Goal: Transaction & Acquisition: Purchase product/service

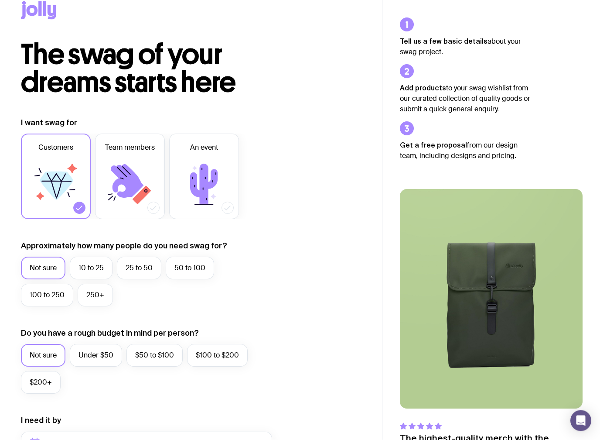
scroll to position [16, 0]
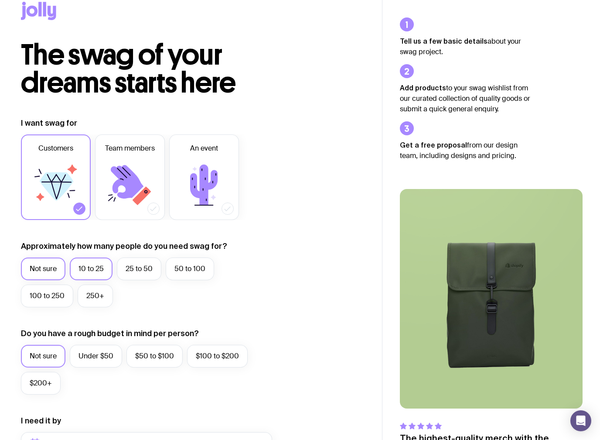
click at [86, 271] on label "10 to 25" at bounding box center [91, 268] width 43 height 23
click at [0, 0] on input "10 to 25" at bounding box center [0, 0] width 0 height 0
click at [87, 356] on label "Under $50" at bounding box center [96, 356] width 52 height 23
click at [0, 0] on input "Under $50" at bounding box center [0, 0] width 0 height 0
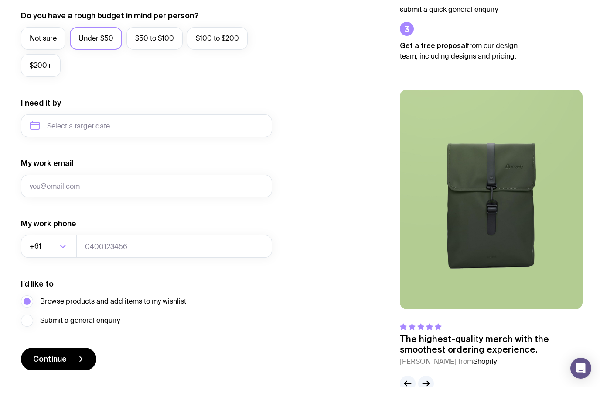
scroll to position [362, 0]
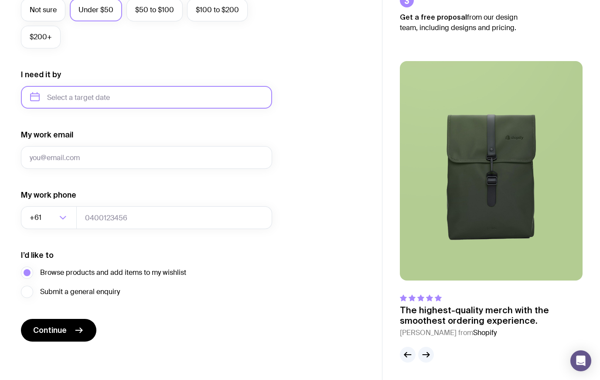
click at [57, 103] on input "text" at bounding box center [146, 97] width 251 height 23
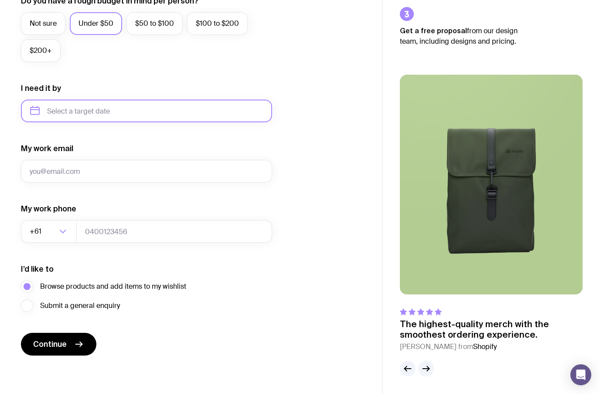
scroll to position [348, 0]
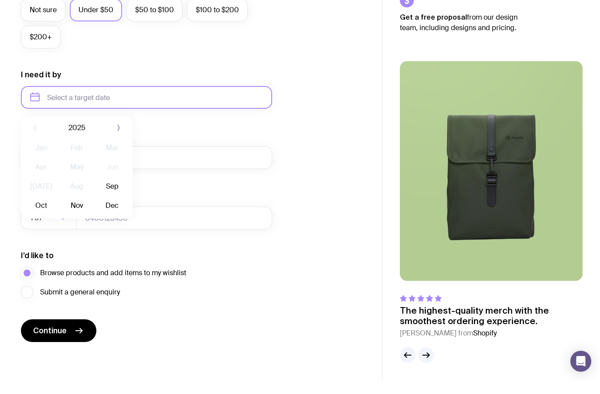
click at [49, 99] on input "text" at bounding box center [146, 110] width 251 height 23
click at [56, 107] on input "text" at bounding box center [146, 110] width 251 height 23
click at [60, 108] on input "text" at bounding box center [146, 110] width 251 height 23
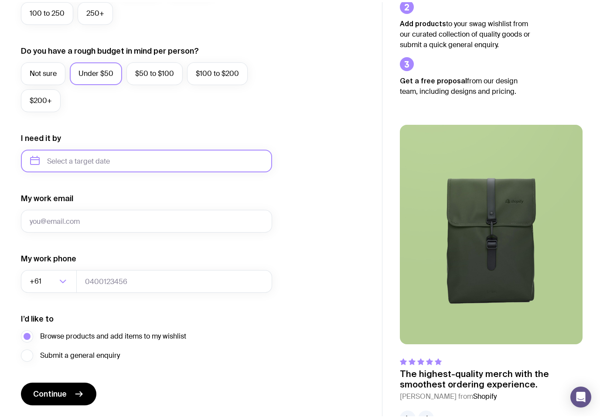
scroll to position [296, 0]
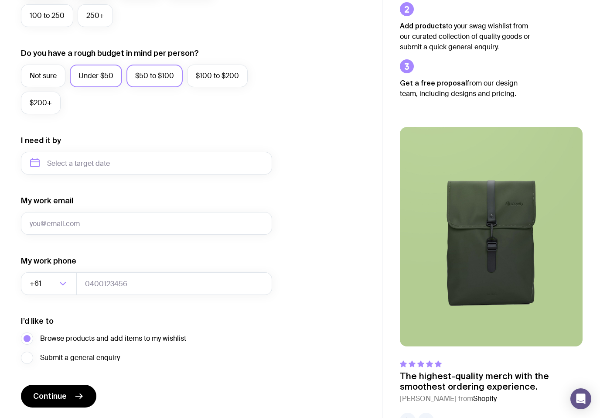
click at [162, 81] on label "$50 to $100" at bounding box center [155, 76] width 56 height 23
click at [0, 0] on input "$50 to $100" at bounding box center [0, 0] width 0 height 0
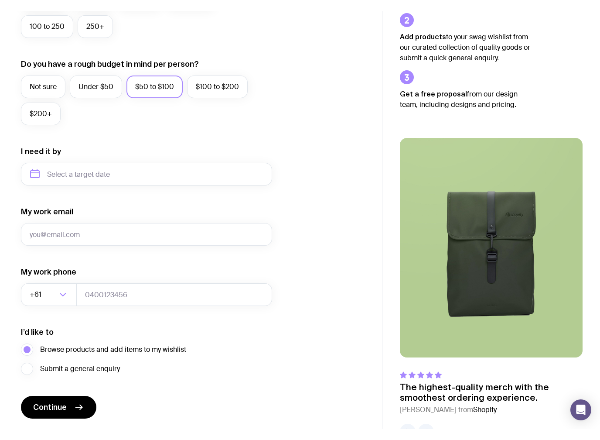
scroll to position [296, 0]
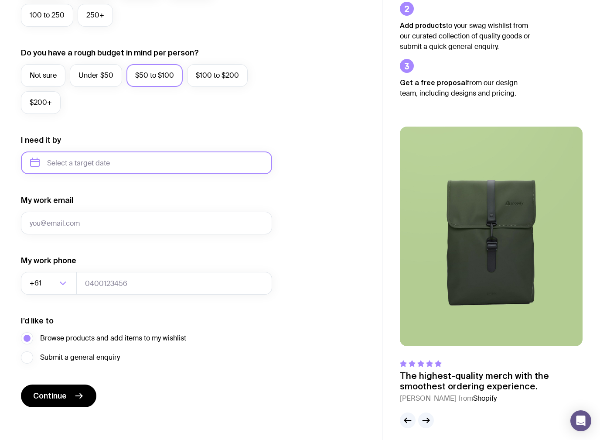
click at [253, 156] on input "text" at bounding box center [146, 162] width 251 height 23
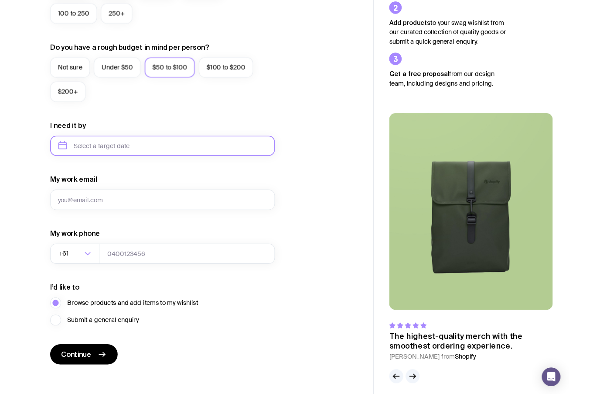
scroll to position [296, 0]
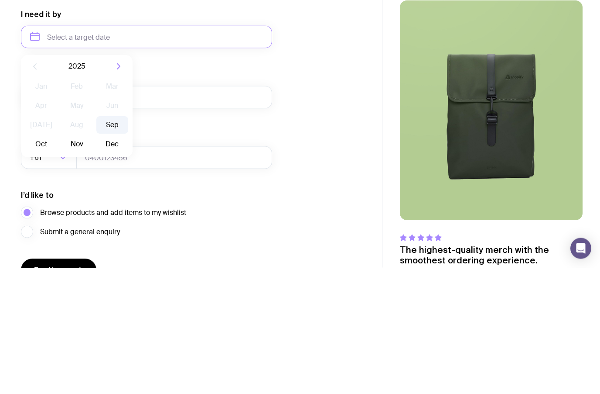
click at [57, 262] on button "Sep" at bounding box center [41, 270] width 32 height 17
type input "[DATE]"
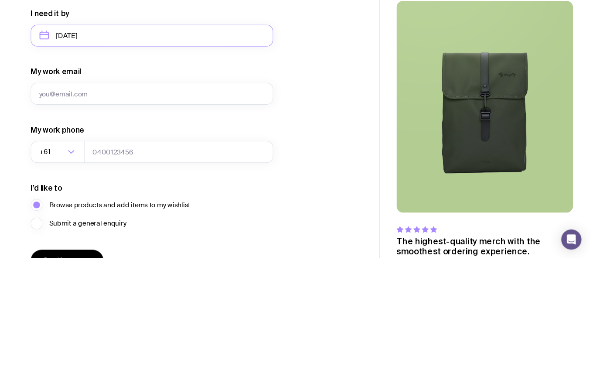
scroll to position [362, 0]
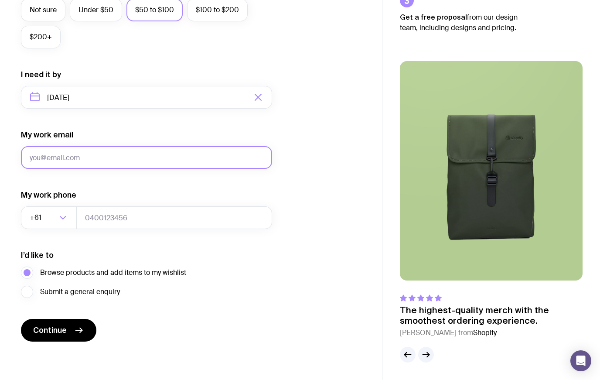
click at [44, 153] on input "My work email" at bounding box center [146, 157] width 251 height 23
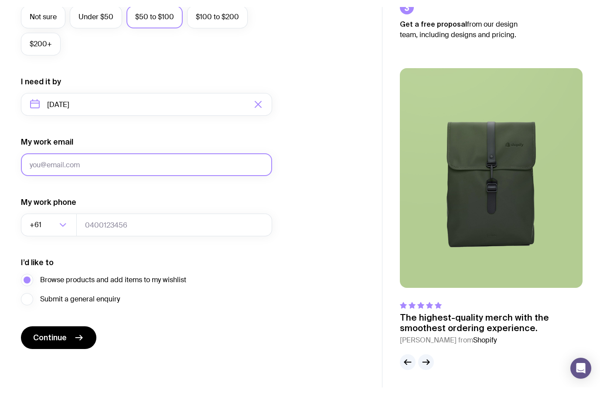
scroll to position [348, 0]
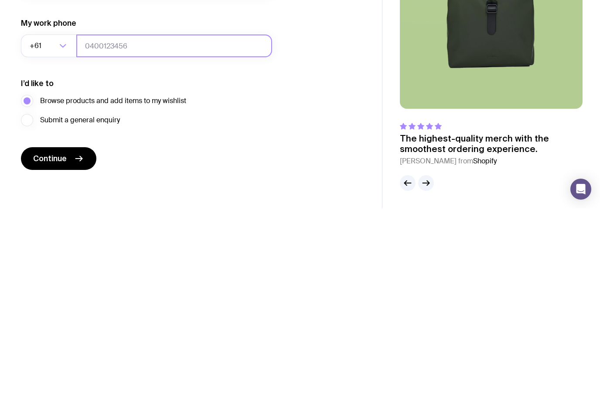
type input "[EMAIL_ADDRESS][DOMAIN_NAME]"
click at [215, 220] on input "tel" at bounding box center [174, 231] width 196 height 23
type input "0"
type input "0409891654"
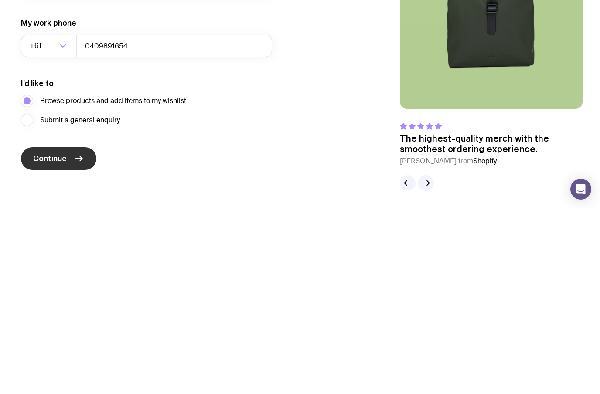
click at [56, 339] on span "Continue" at bounding box center [50, 344] width 34 height 10
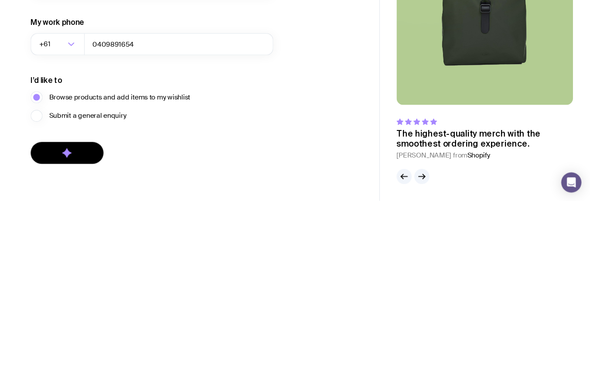
scroll to position [362, 0]
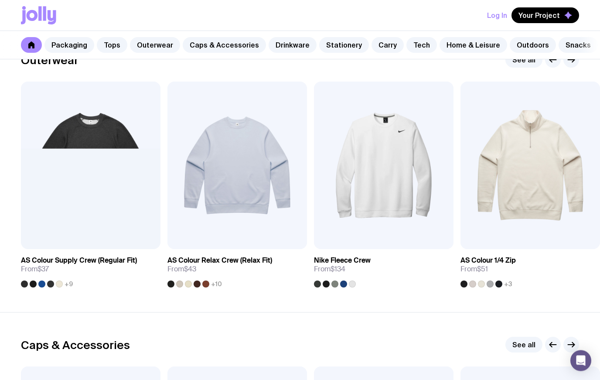
scroll to position [719, 0]
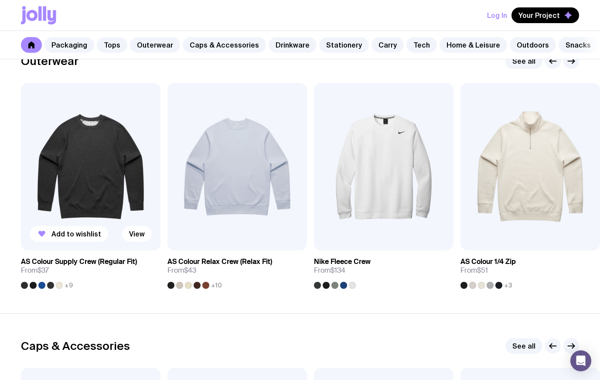
click at [81, 157] on img at bounding box center [91, 167] width 140 height 168
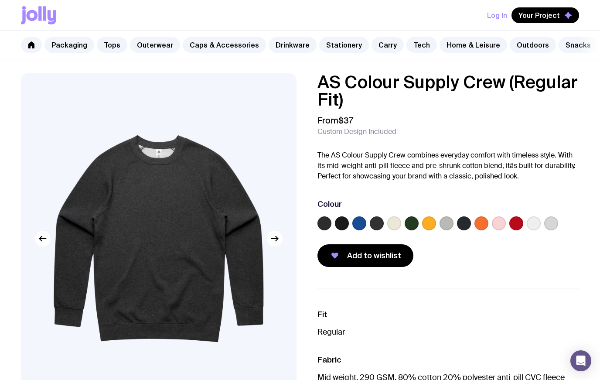
click at [496, 229] on label at bounding box center [499, 223] width 14 height 14
click at [0, 0] on input "radio" at bounding box center [0, 0] width 0 height 0
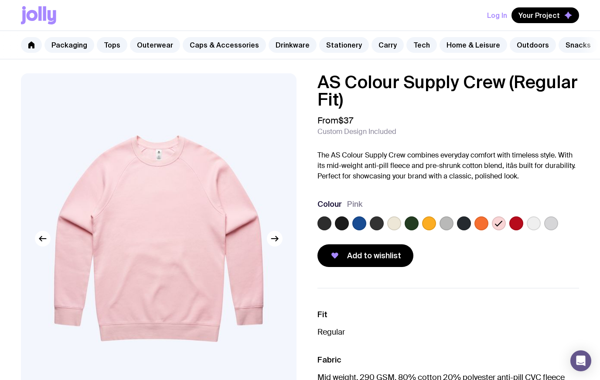
click at [392, 224] on label at bounding box center [394, 223] width 14 height 14
click at [0, 0] on input "radio" at bounding box center [0, 0] width 0 height 0
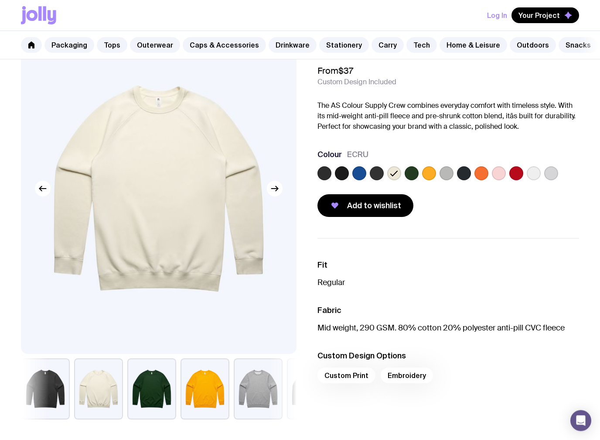
scroll to position [49, 0]
click at [208, 380] on button "button" at bounding box center [205, 389] width 49 height 61
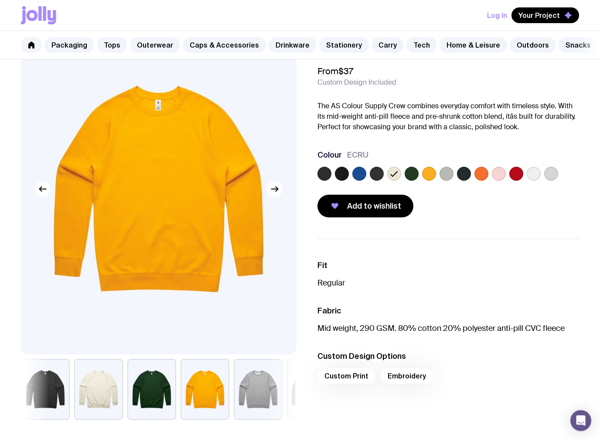
click at [159, 380] on button "button" at bounding box center [151, 389] width 49 height 61
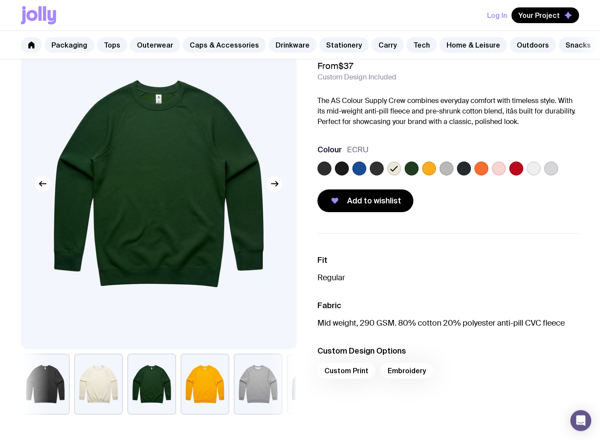
scroll to position [71, 0]
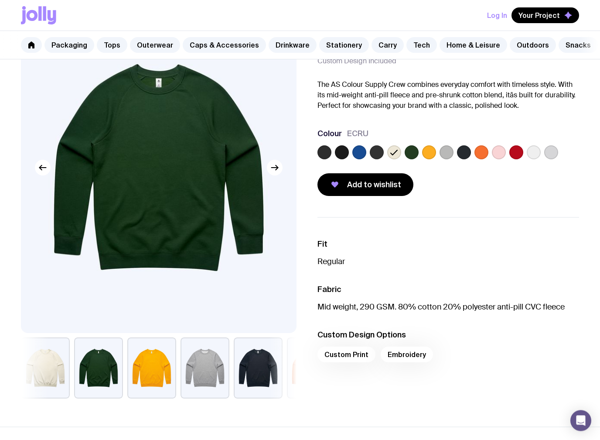
click at [216, 370] on button "button" at bounding box center [205, 368] width 49 height 61
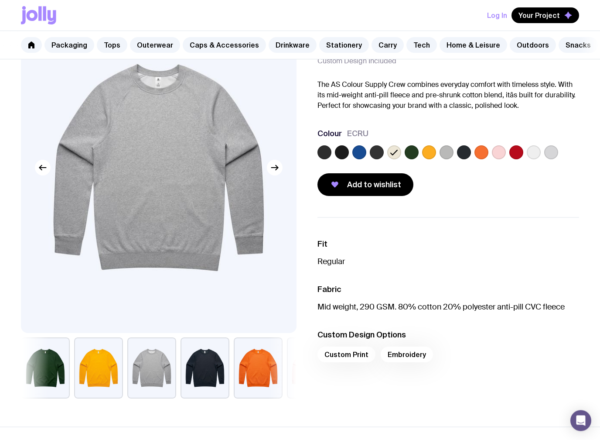
click at [258, 368] on button "button" at bounding box center [258, 368] width 49 height 61
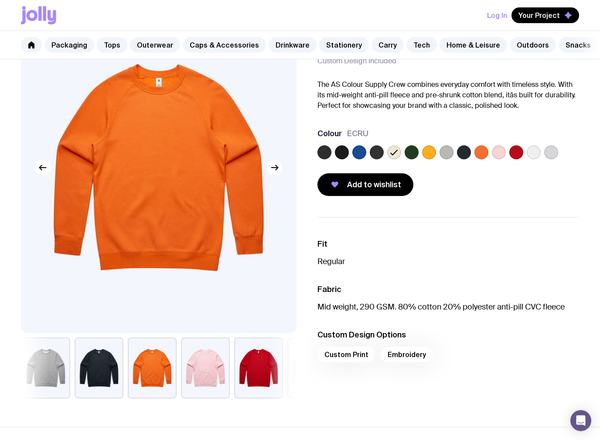
click at [209, 366] on button "button" at bounding box center [205, 368] width 49 height 61
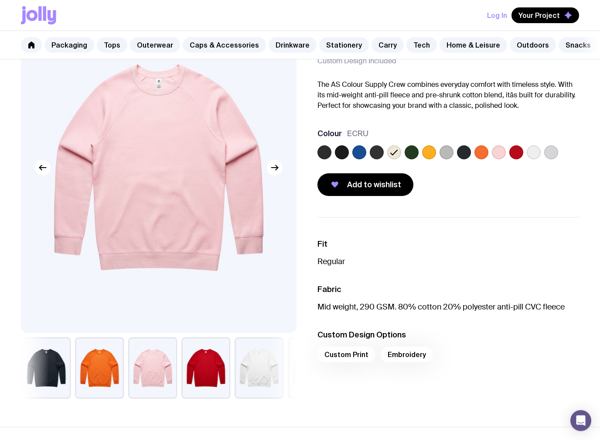
click at [211, 366] on button "button" at bounding box center [206, 368] width 49 height 61
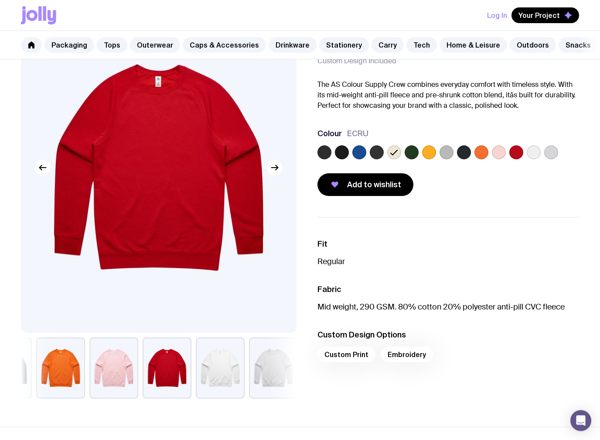
scroll to position [71, 0]
click at [273, 362] on button "button" at bounding box center [272, 367] width 49 height 61
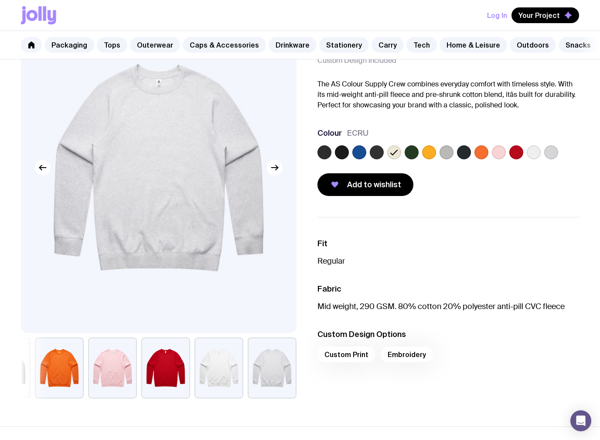
click at [236, 369] on button "button" at bounding box center [219, 367] width 49 height 61
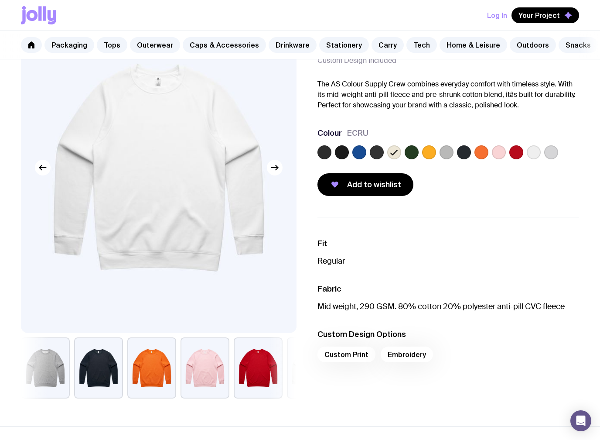
click at [199, 364] on button "button" at bounding box center [205, 367] width 49 height 61
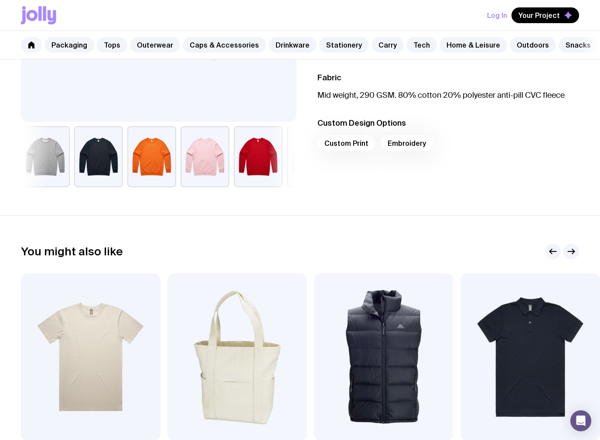
scroll to position [280, 0]
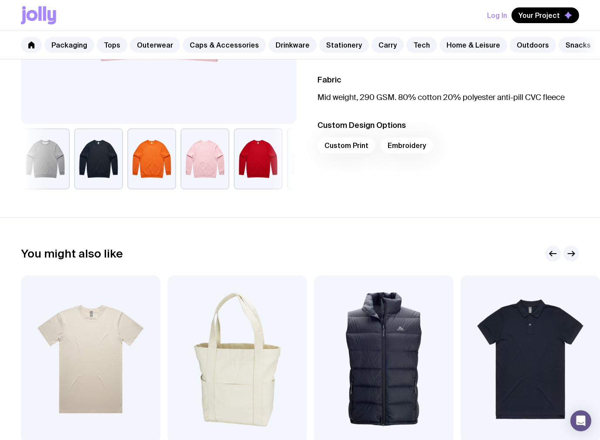
click at [355, 150] on div "Custom Print Embroidery" at bounding box center [449, 147] width 262 height 21
click at [347, 150] on div "Custom Print Embroidery" at bounding box center [449, 147] width 262 height 21
click at [339, 146] on div "Custom Print Embroidery" at bounding box center [449, 147] width 262 height 21
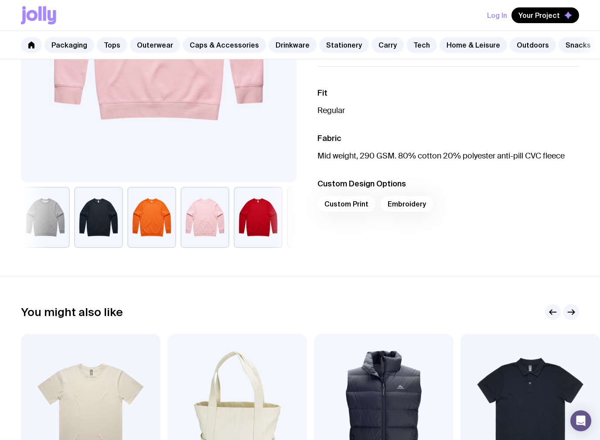
scroll to position [218, 0]
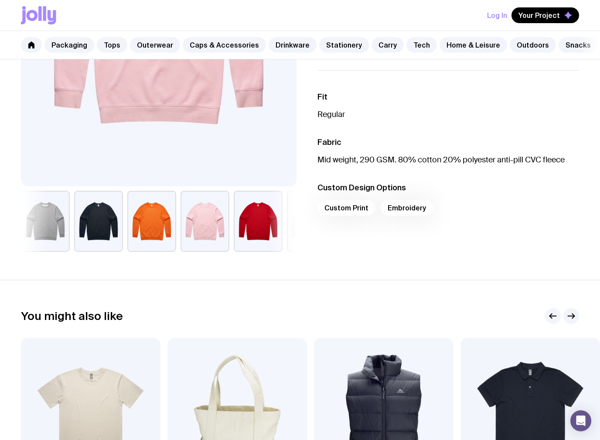
click at [346, 205] on div "Custom Print Embroidery" at bounding box center [449, 210] width 262 height 21
click at [351, 199] on li "Custom Design Options Custom Print Embroidery" at bounding box center [449, 201] width 262 height 38
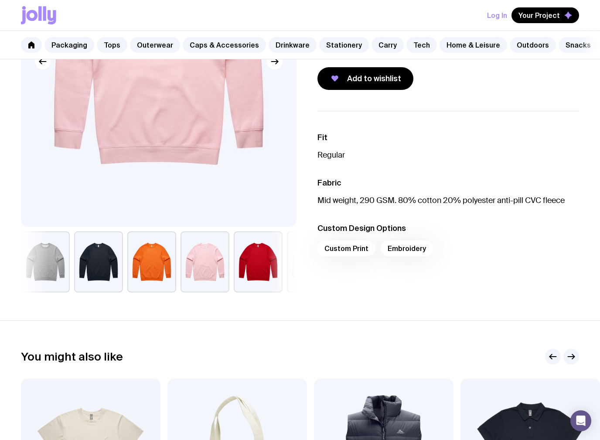
scroll to position [177, 0]
click at [416, 247] on div "Custom Print Embroidery" at bounding box center [449, 251] width 262 height 21
click at [347, 242] on div "Custom Print Embroidery" at bounding box center [449, 251] width 262 height 21
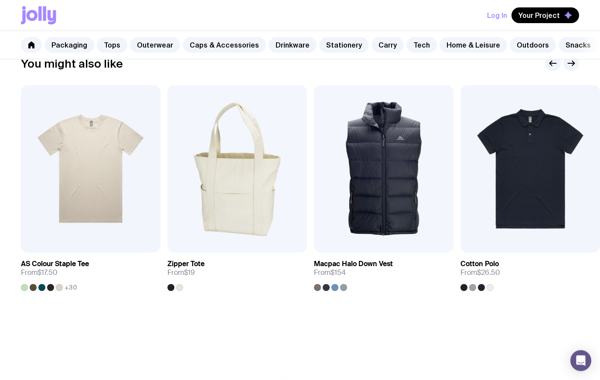
scroll to position [519, 0]
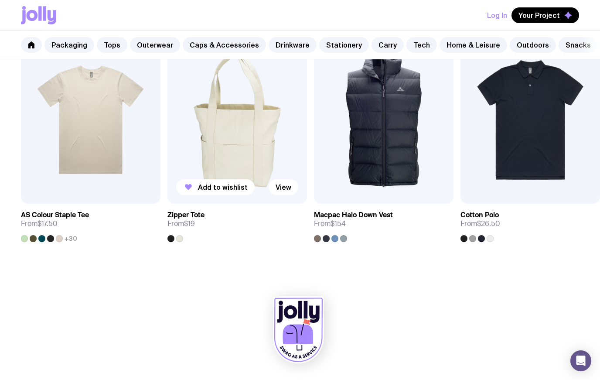
click at [253, 190] on img at bounding box center [238, 120] width 140 height 168
